Goal: Entertainment & Leisure: Consume media (video, audio)

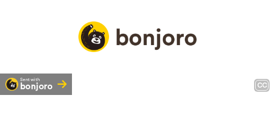
scroll to position [107, 0]
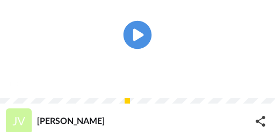
click at [145, 48] on icon at bounding box center [137, 35] width 28 height 28
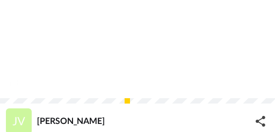
click at [175, 75] on span "With that, that information, there should be in decoration." at bounding box center [137, 69] width 238 height 11
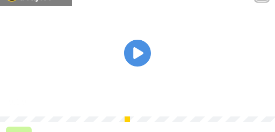
scroll to position [54, 0]
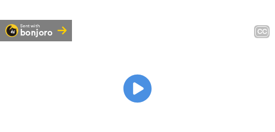
click at [146, 100] on icon at bounding box center [137, 89] width 28 height 28
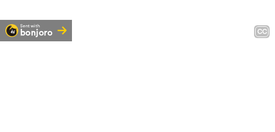
click at [147, 93] on icon at bounding box center [137, 89] width 28 height 28
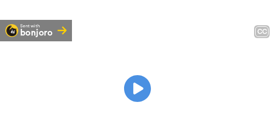
scroll to position [107, 0]
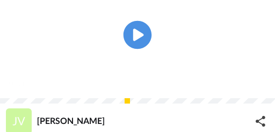
click at [137, 49] on icon at bounding box center [137, 35] width 28 height 28
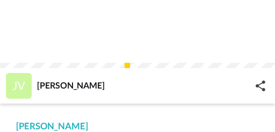
scroll to position [71, 0]
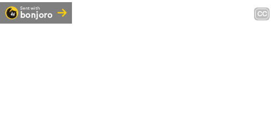
click at [172, 60] on video at bounding box center [137, 70] width 275 height 137
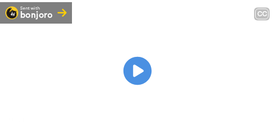
click at [147, 73] on icon at bounding box center [137, 71] width 28 height 28
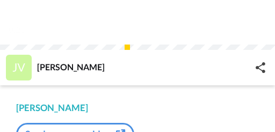
scroll to position [107, 0]
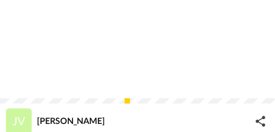
click at [87, 57] on video at bounding box center [137, 34] width 275 height 137
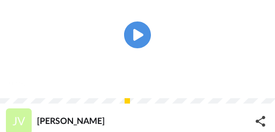
scroll to position [89, 0]
